Goal: Book appointment/travel/reservation

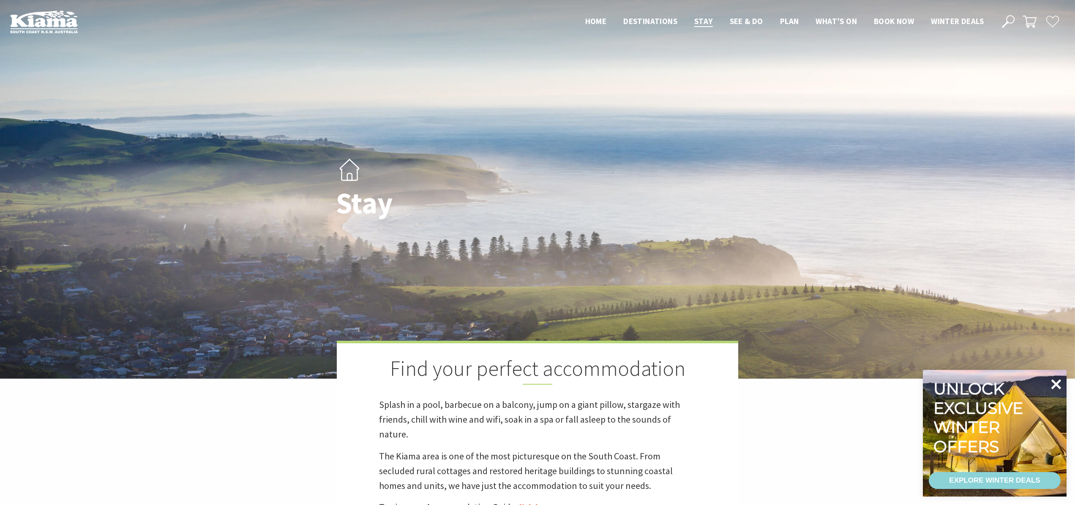
click at [1058, 387] on icon at bounding box center [1056, 384] width 10 height 10
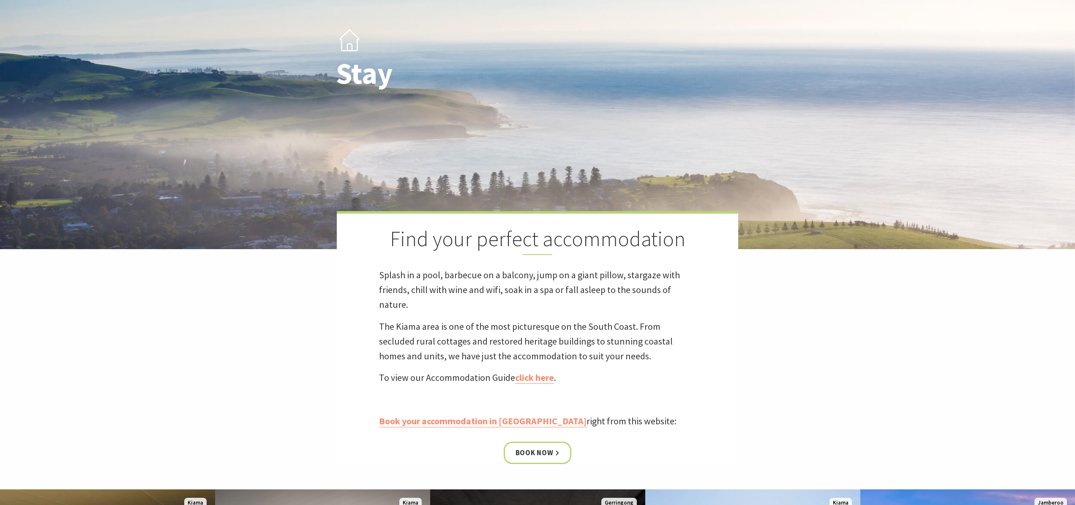
scroll to position [131, 0]
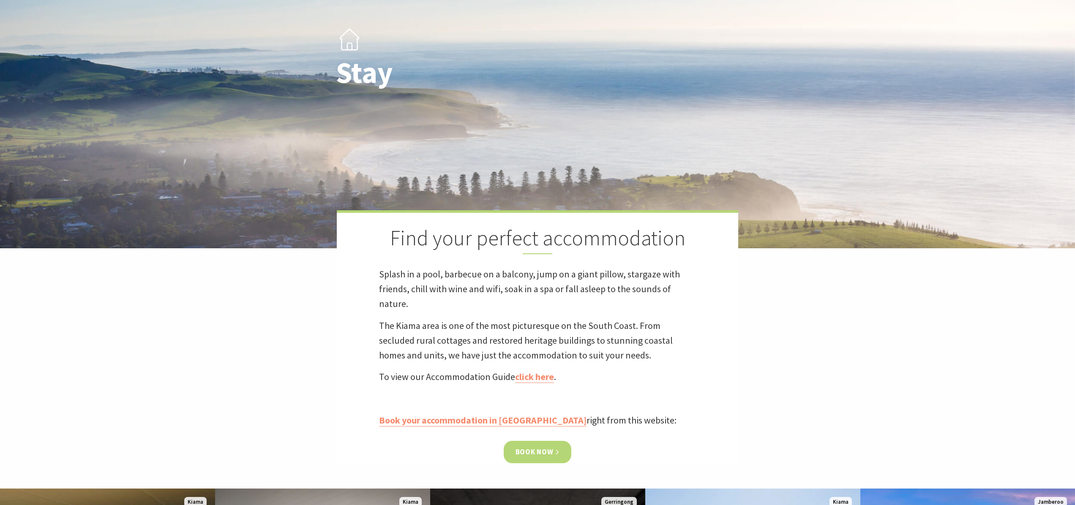
click at [546, 453] on link "Book now" at bounding box center [537, 452] width 68 height 22
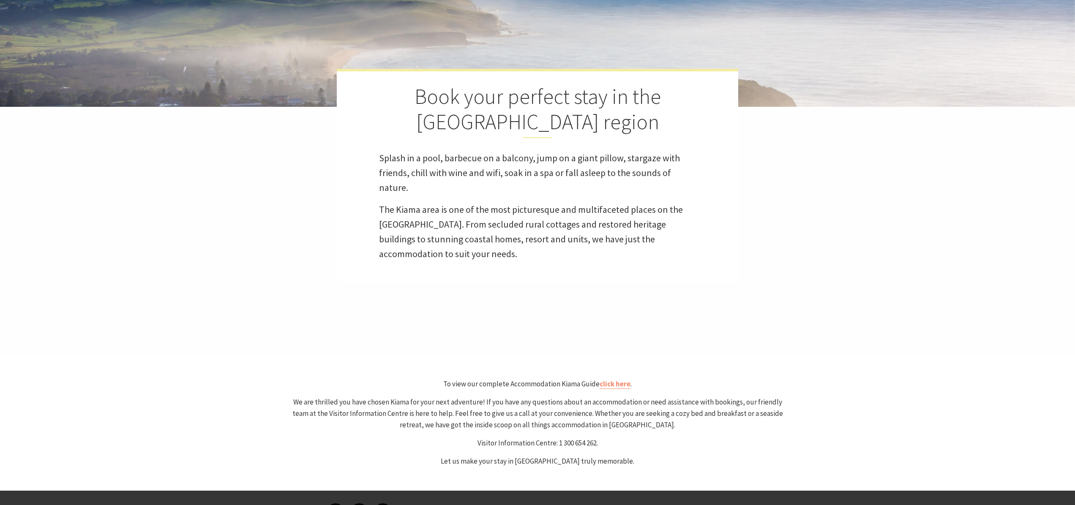
select select "3"
select select "2"
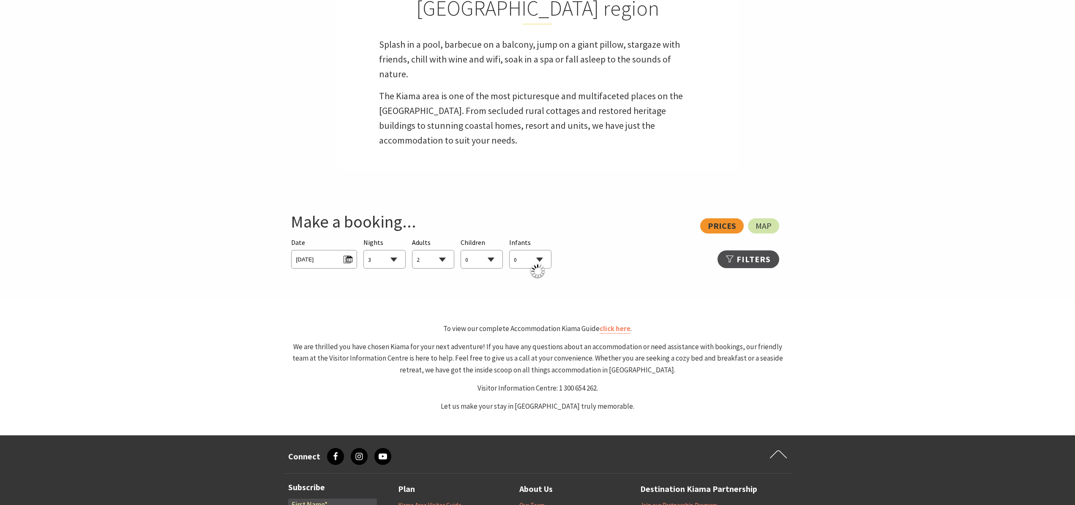
scroll to position [389, 0]
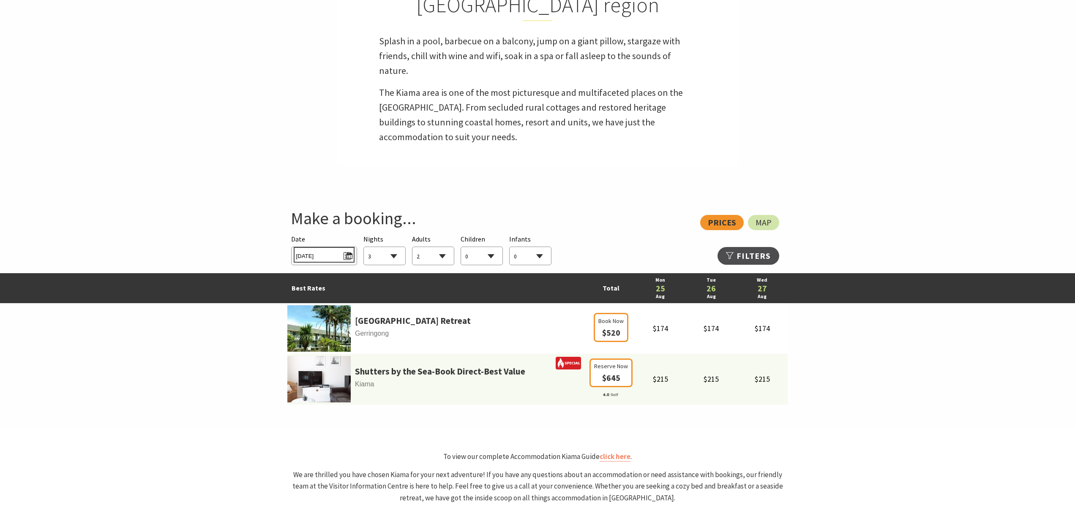
click at [348, 256] on span "Mon 25/08/2025" at bounding box center [324, 254] width 56 height 11
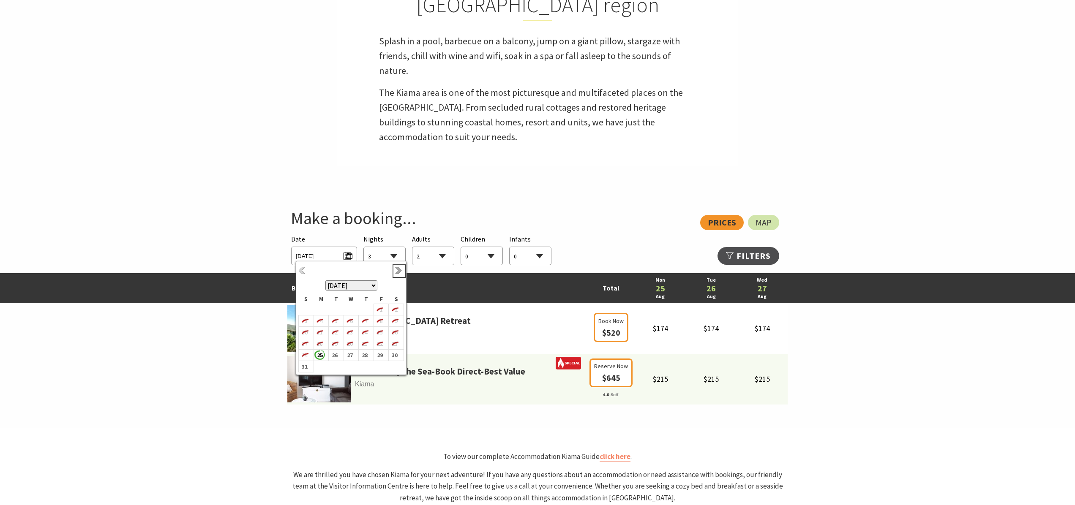
click at [395, 272] on link "Next" at bounding box center [399, 271] width 9 height 9
click at [394, 312] on b "4" at bounding box center [394, 311] width 11 height 11
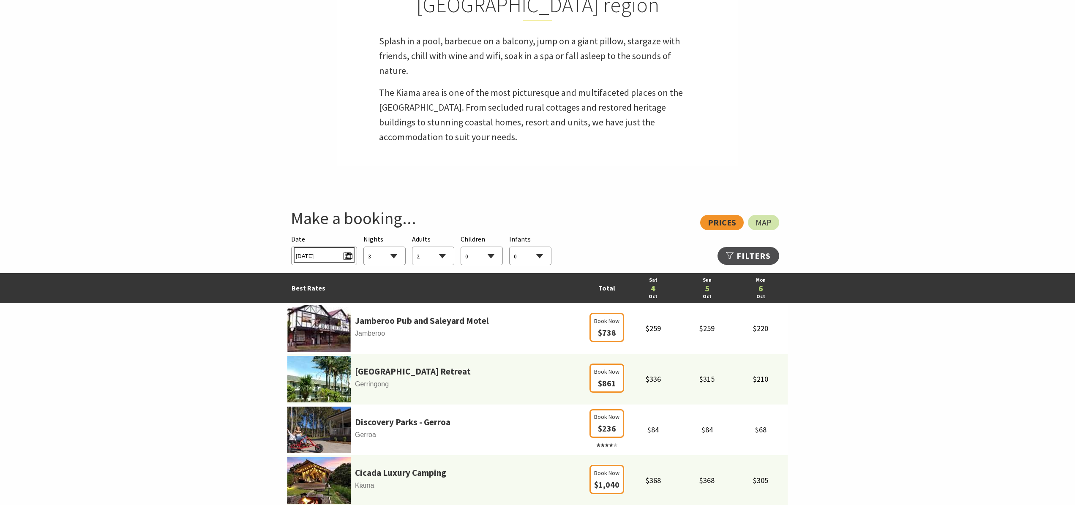
click at [350, 258] on span "Sat 04/10/2025" at bounding box center [324, 254] width 56 height 11
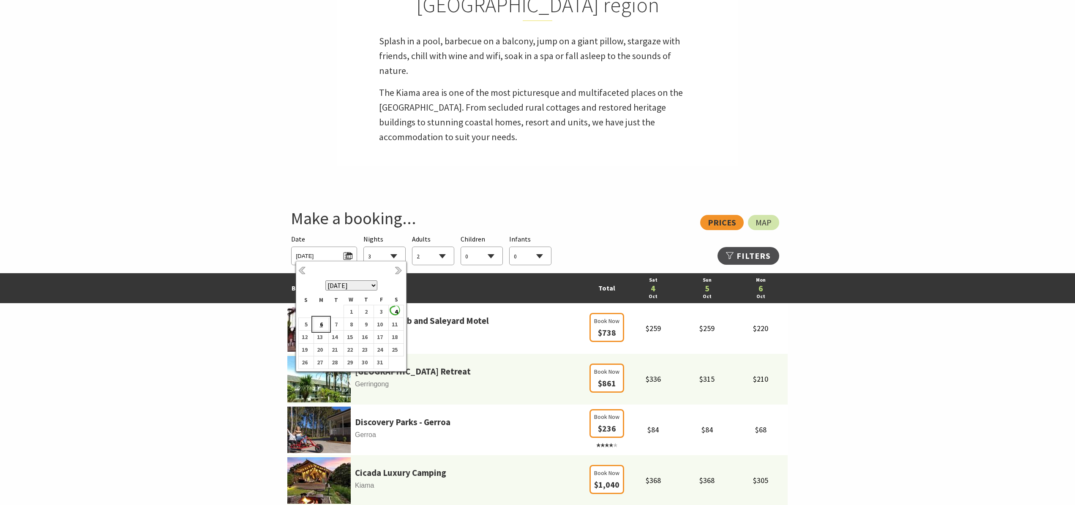
click at [321, 325] on b "6" at bounding box center [319, 324] width 11 height 11
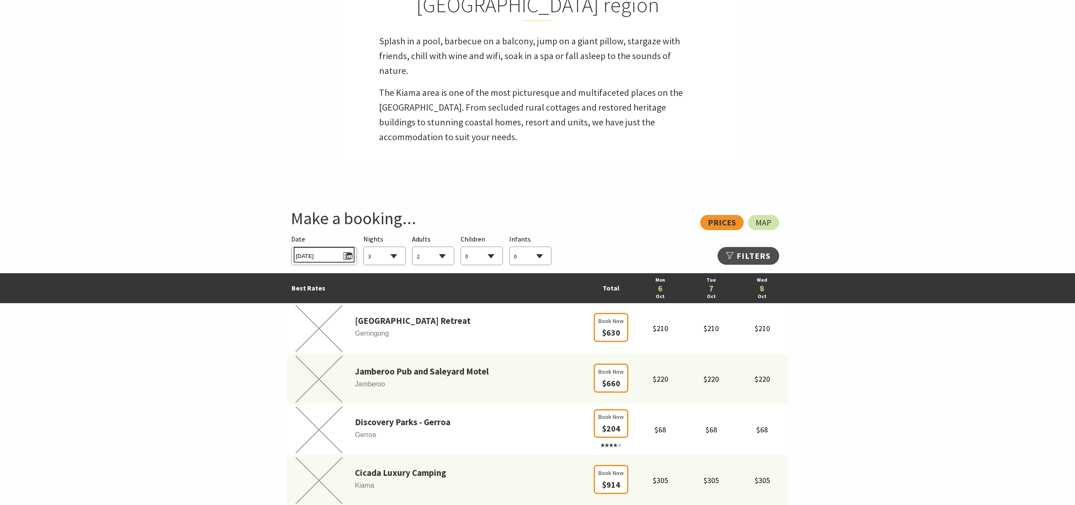
click at [315, 257] on span "Mon 06/10/2025" at bounding box center [324, 254] width 56 height 11
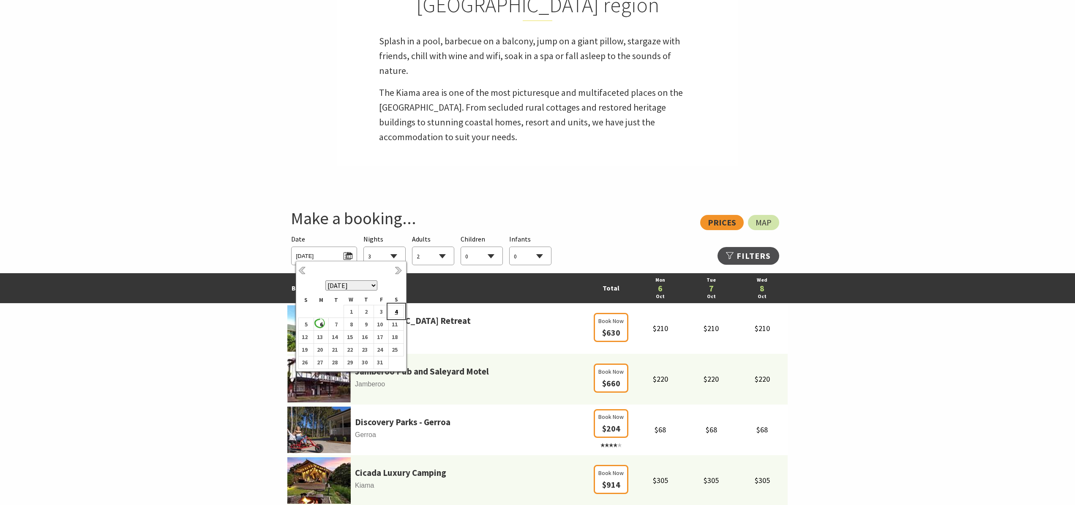
click at [396, 313] on b "4" at bounding box center [394, 311] width 11 height 11
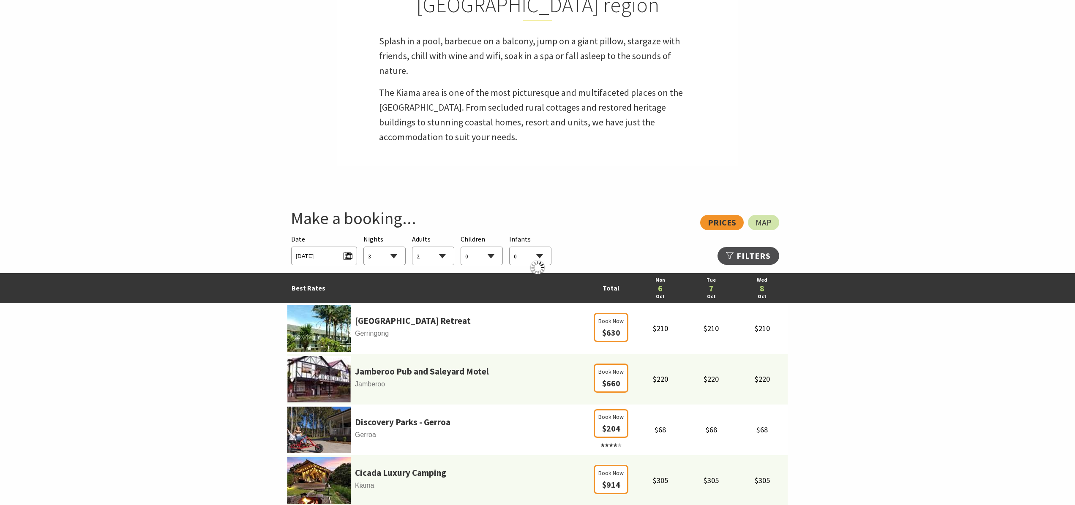
click at [394, 256] on select "1 2 3 4 5 6 7 8 9 10 11 12 13 14 15 16 17 18 19 20 21 22 23 24 25 26 27 28 29 30" at bounding box center [384, 256] width 41 height 19
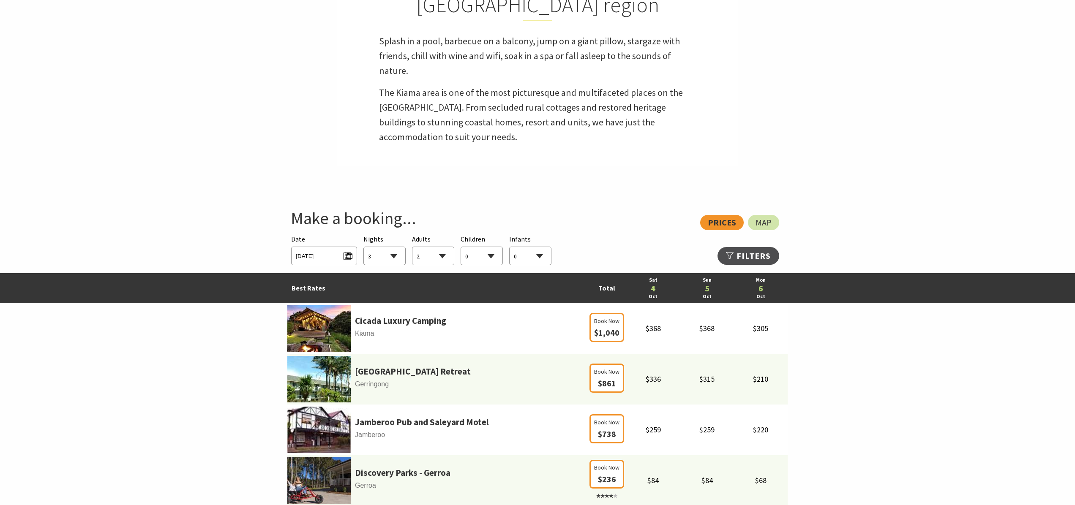
select select "2"
click at [364, 247] on select "1 2 3 4 5 6 7 8 9 10 11 12 13 14 15 16 17 18 19 20 21 22 23 24 25 26 27 28 29 30" at bounding box center [384, 256] width 41 height 19
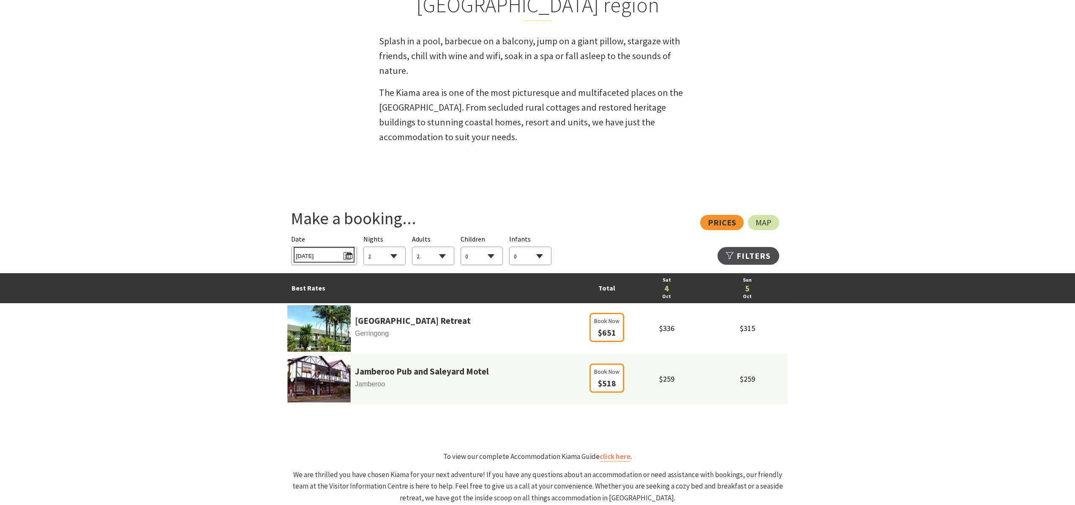
click at [327, 256] on span "Sat 04/10/2025" at bounding box center [324, 254] width 56 height 11
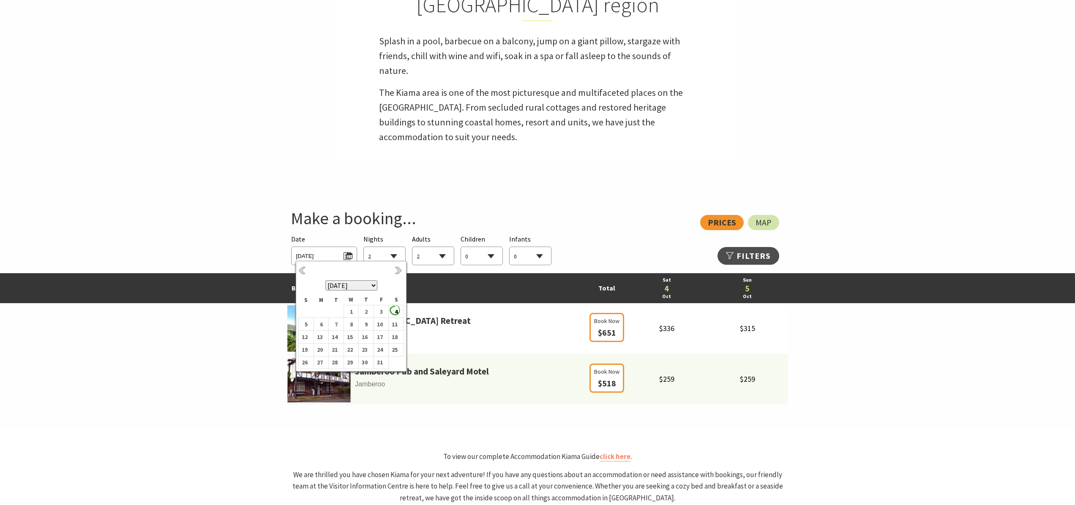
click at [441, 256] on select "0 1 2 3 4 5 6 7 8 9 10 11 12 13 14 15 16 17 18 19 20 21 22 23 24 25 26 27 28 29…" at bounding box center [432, 256] width 41 height 19
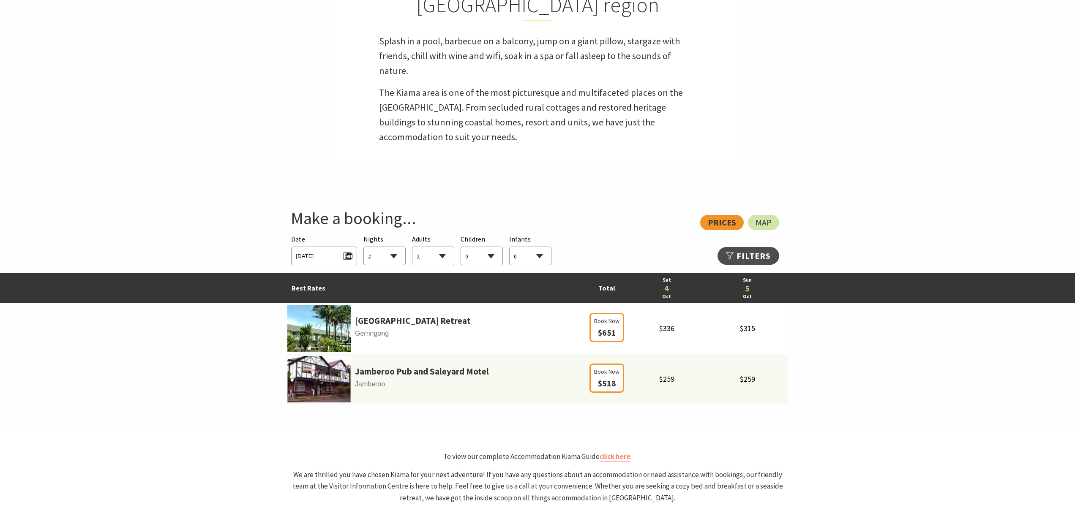
select select "7"
click at [412, 247] on select "0 1 2 3 4 5 6 7 8 9 10 11 12 13 14 15 16 17 18 19 20 21 22 23 24 25 26 27 28 29…" at bounding box center [432, 256] width 41 height 19
click at [490, 256] on select "0 1 2 3 4 5 6 7 8 9 10 11 12 13 14 15 16 17 18 19 20 21 22 23 24 25 26 27 28 29…" at bounding box center [481, 256] width 41 height 19
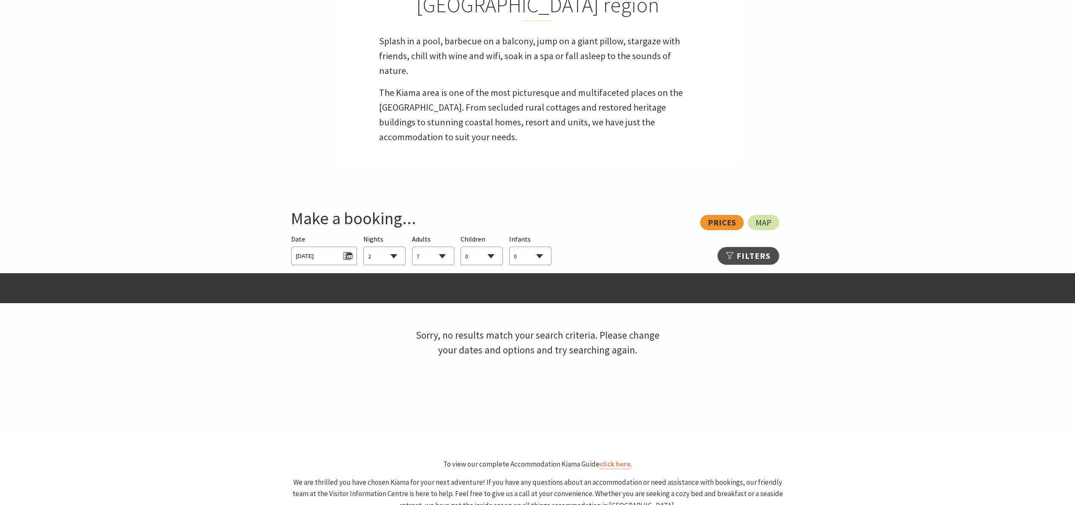
click at [461, 247] on select "0 1 2 3 4 5 6 7 8 9 10 11 12 13 14 15 16 17 18 19 20 21 22 23 24 25 26 27 28 29…" at bounding box center [481, 256] width 41 height 19
click at [472, 258] on select "0 1 2 3 4 5 6 7 8 9 10 11 12 13 14 15 16 17 18 19 20 21 22 23 24 25 26 27 28 29…" at bounding box center [481, 256] width 41 height 19
select select "3"
click at [461, 247] on select "0 1 2 3 4 5 6 7 8 9 10 11 12 13 14 15 16 17 18 19 20 21 22 23 24 25 26 27 28 29…" at bounding box center [481, 256] width 41 height 19
click at [530, 259] on select "0 1 2 3 4 5 6 7 8 9 10 11 12 13 14 15 16 17 18 19 20 21 22 23 24 25 26 27 28 29…" at bounding box center [529, 256] width 41 height 19
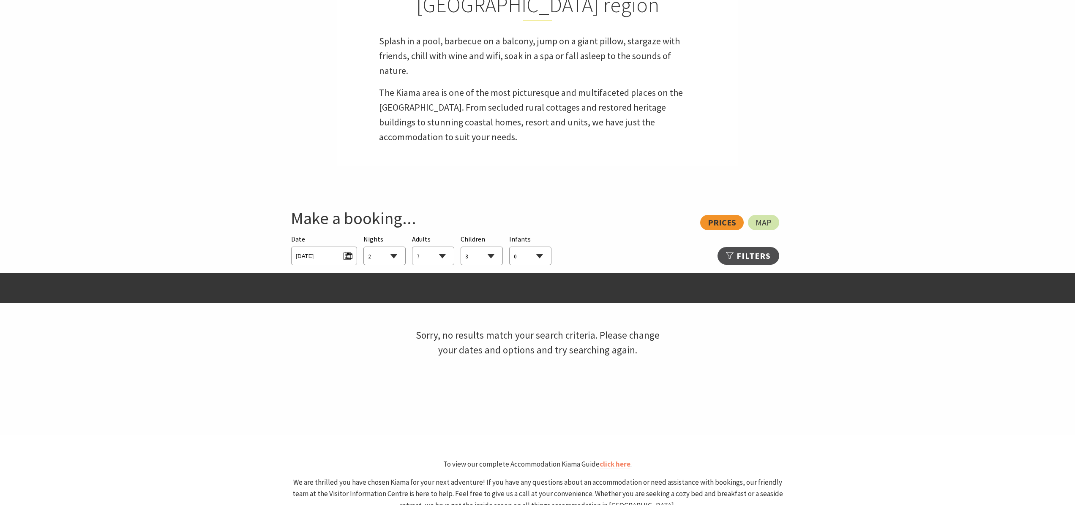
select select "1"
click at [509, 247] on select "0 1 2 3 4 5 6 7 8 9 10 11 12 13 14 15 16 17 18 19 20 21 22 23 24 25 26 27 28 29…" at bounding box center [529, 256] width 41 height 19
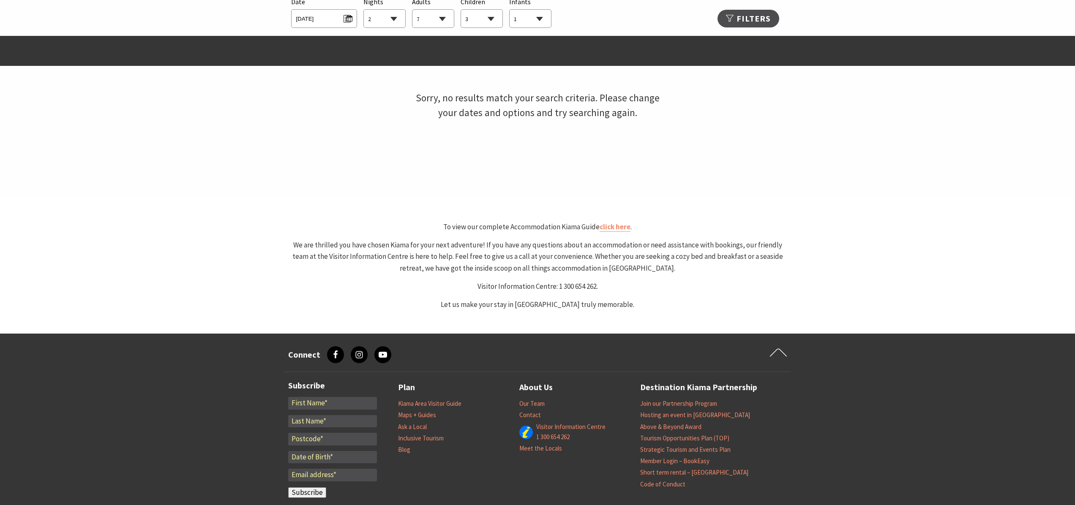
scroll to position [752, 0]
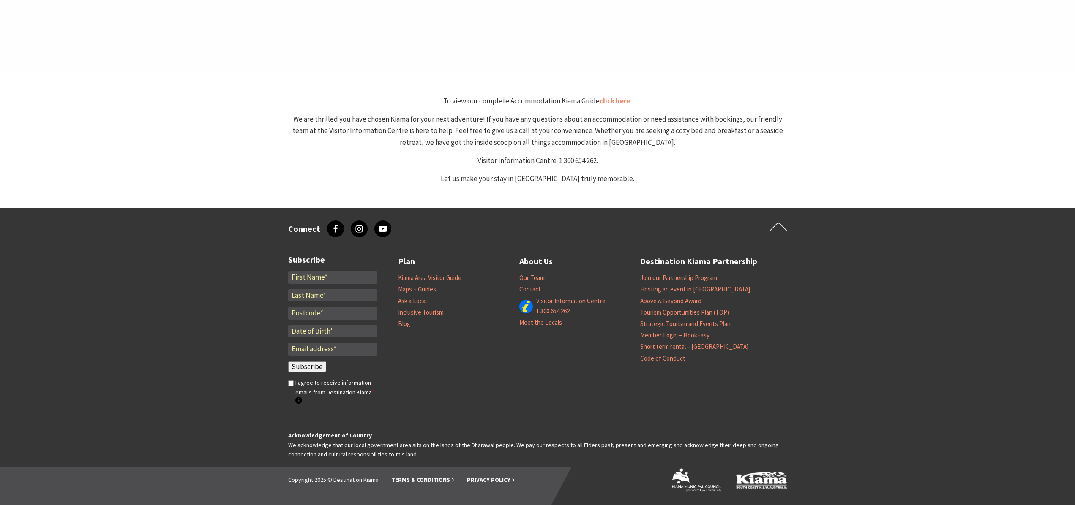
select select "2"
